Goal: Contribute content: Add original content to the website for others to see

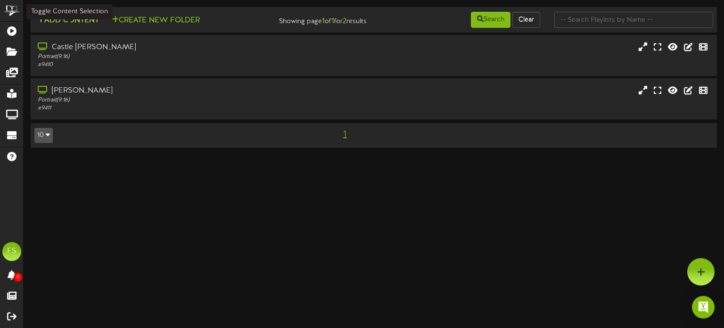
click at [66, 22] on button "Add Content" at bounding box center [67, 21] width 67 height 12
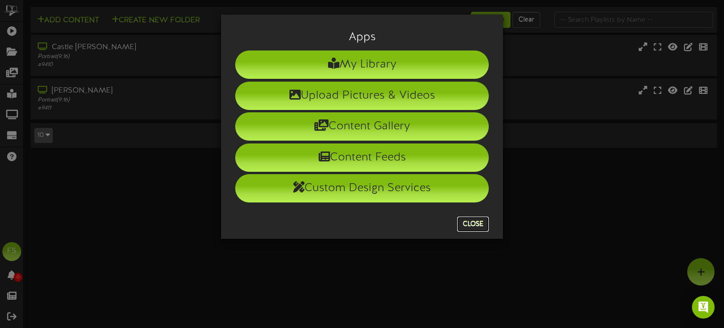
click at [483, 228] on button "Close" at bounding box center [473, 223] width 32 height 15
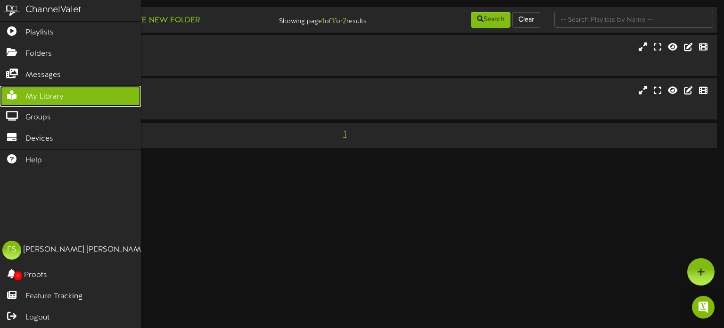
click at [48, 93] on span "My Library" at bounding box center [44, 96] width 38 height 11
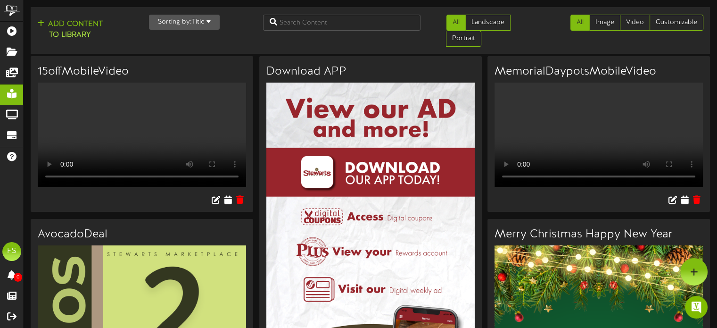
click at [191, 24] on button "Sorting by: Title" at bounding box center [184, 22] width 71 height 15
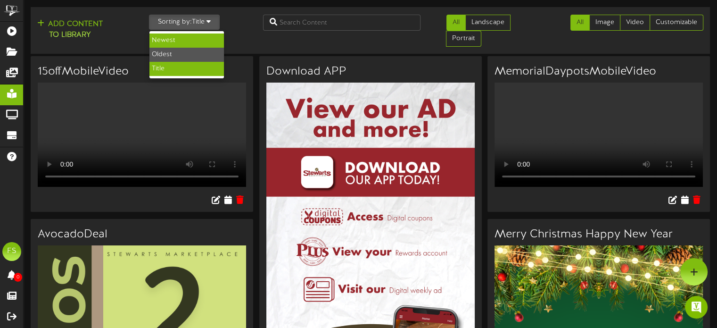
click at [194, 38] on div "Newest" at bounding box center [186, 40] width 74 height 14
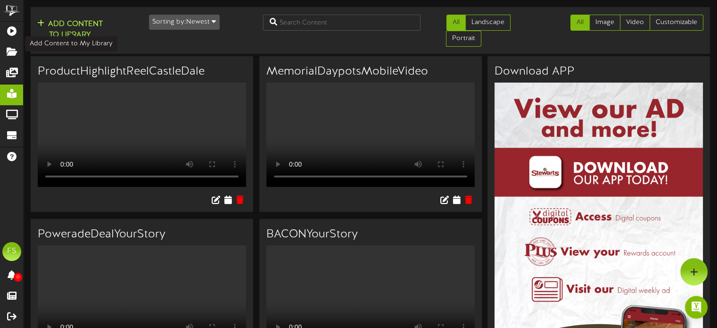
click at [58, 21] on button "Add Content to Library" at bounding box center [69, 29] width 71 height 23
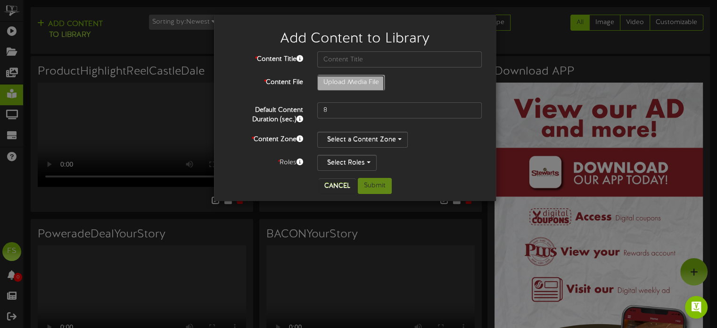
type input "**********"
type input "MegaMondayDealBARSBEEFFRANKS"
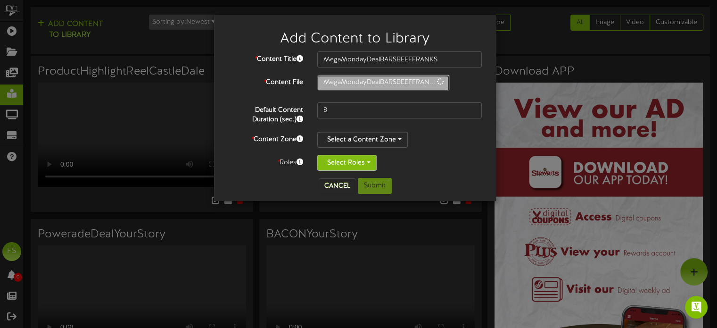
type input "5"
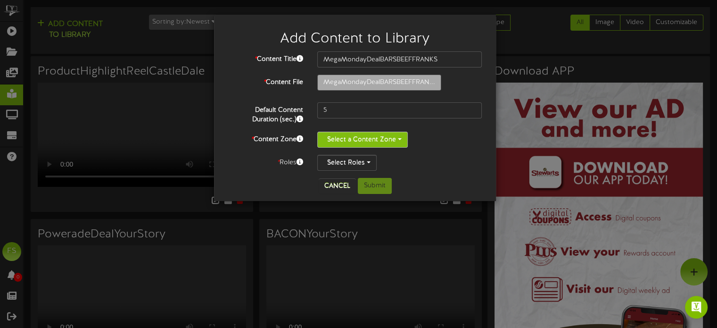
click at [355, 140] on button "Select a Content Zone" at bounding box center [362, 140] width 91 height 16
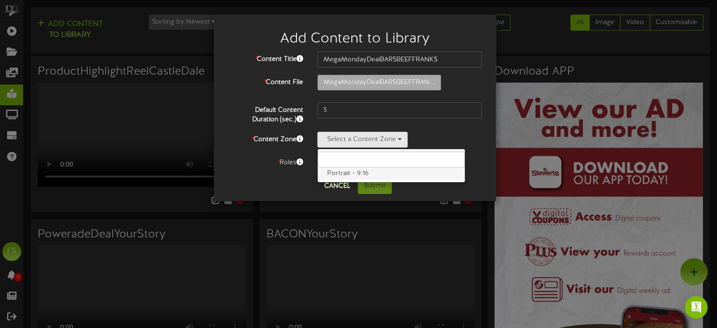
click at [352, 177] on label "Portrait - 9:16" at bounding box center [391, 173] width 147 height 12
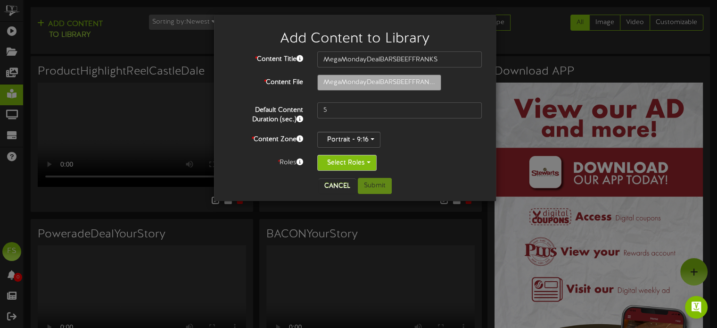
click at [345, 161] on button "Select Roles" at bounding box center [346, 163] width 59 height 16
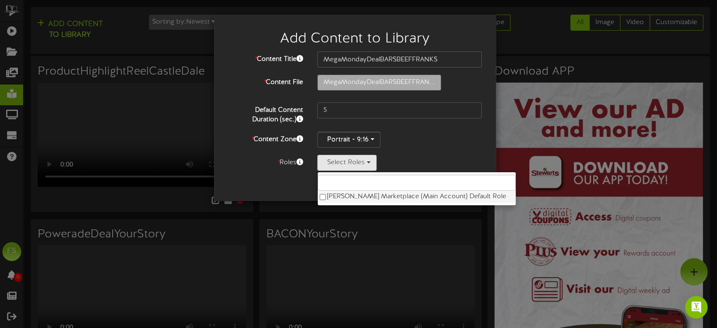
click at [346, 199] on label "Stewart's Marketplace (Main Account) Default Role" at bounding box center [417, 196] width 198 height 12
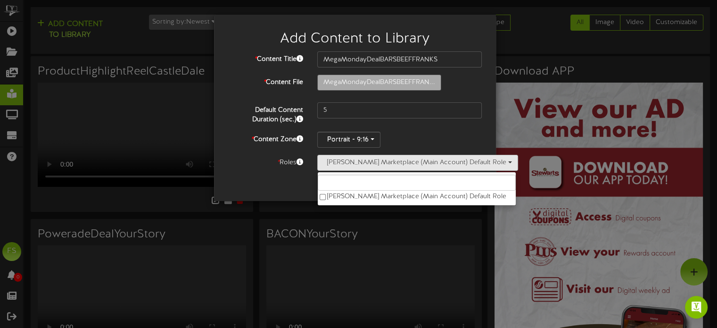
click at [289, 189] on div "Cancel Submit" at bounding box center [355, 186] width 268 height 16
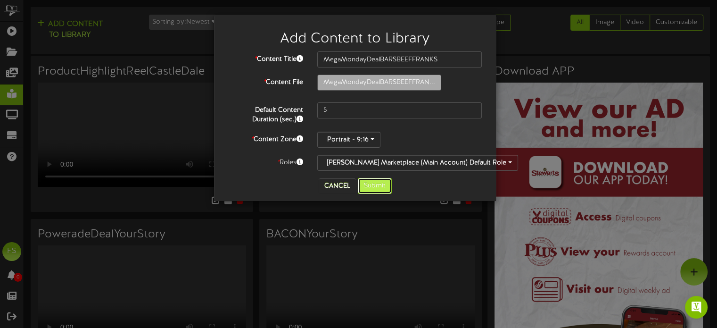
click at [377, 183] on button "Submit" at bounding box center [375, 186] width 34 height 16
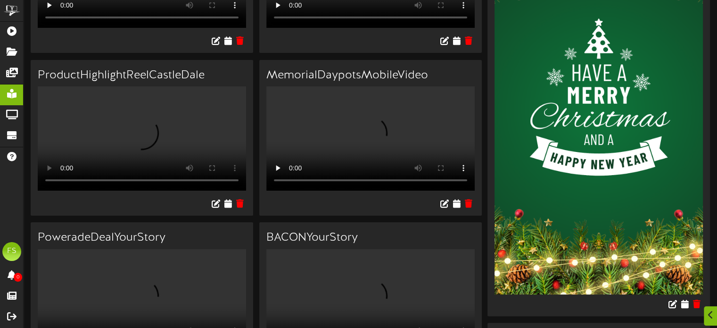
scroll to position [189, 0]
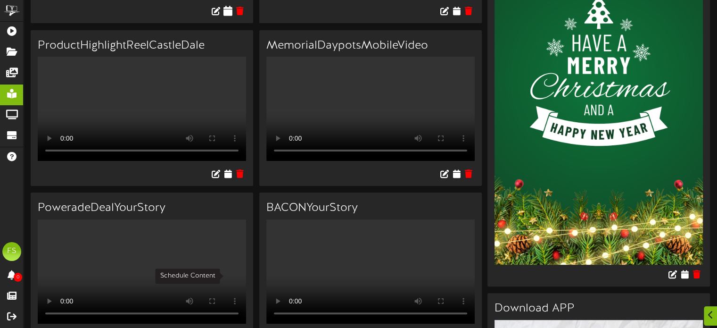
click at [230, 16] on icon at bounding box center [227, 11] width 9 height 10
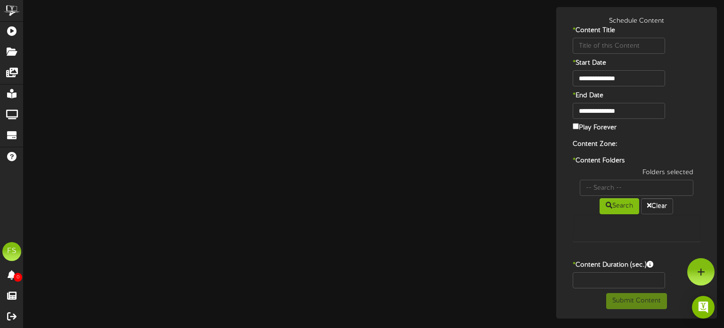
type input "MegaMondayDealBARSBEEFFRANKS"
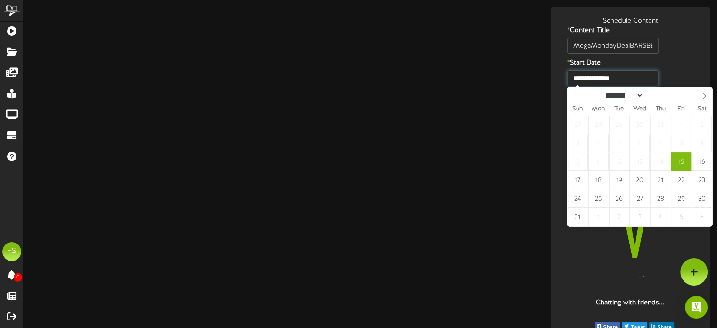
click at [628, 76] on input "**********" at bounding box center [612, 78] width 91 height 16
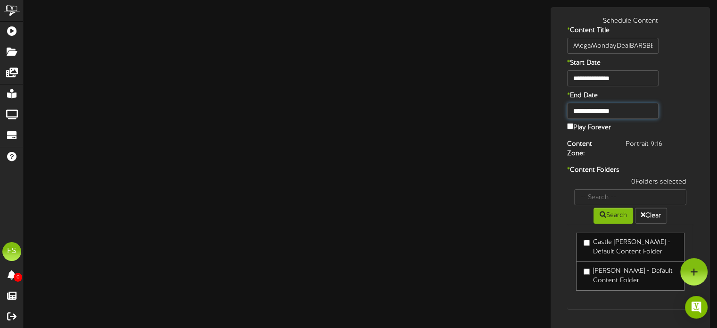
click at [632, 108] on input "**********" at bounding box center [612, 111] width 91 height 16
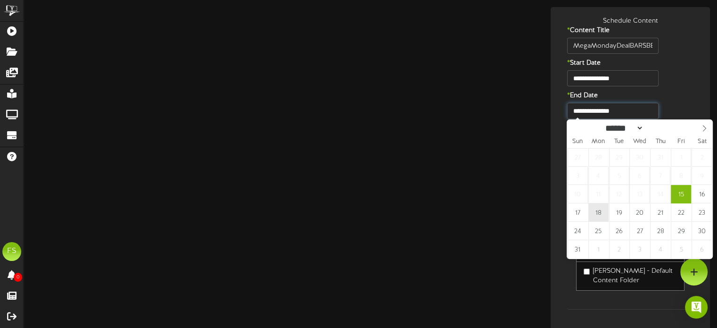
type input "**********"
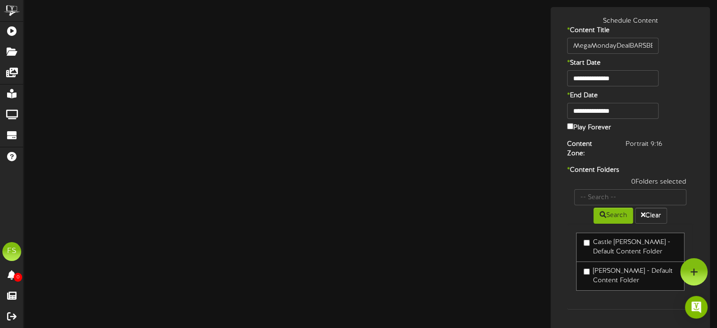
click at [602, 238] on label "Castle Dale Kiosk - Default Content Folder" at bounding box center [630, 247] width 93 height 19
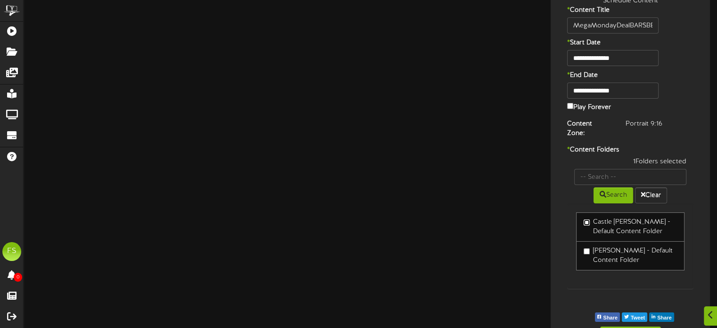
scroll to position [33, 0]
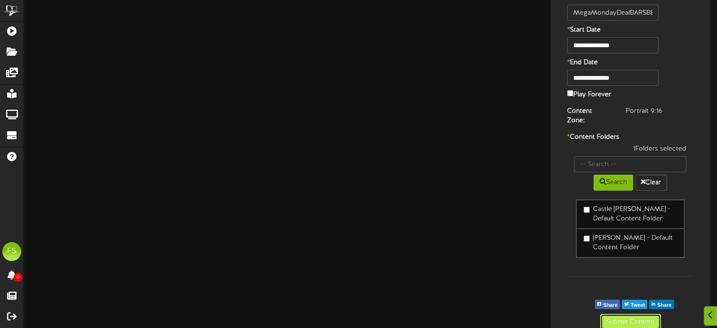
click at [633, 314] on button "Submit Content" at bounding box center [630, 322] width 61 height 16
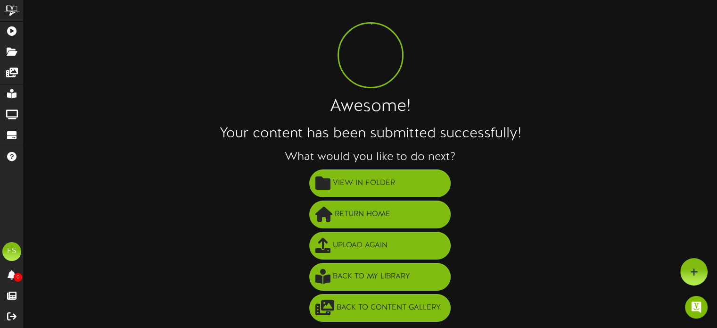
scroll to position [17, 0]
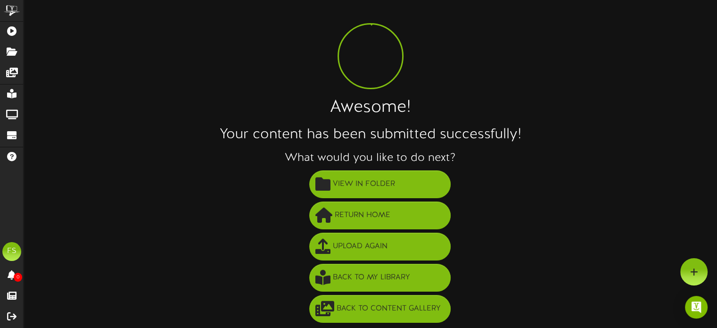
click at [141, 62] on div "Awesome! Your content has been submitted successfully! What would you like to d…" at bounding box center [371, 157] width 694 height 334
